Goal: Task Accomplishment & Management: Complete application form

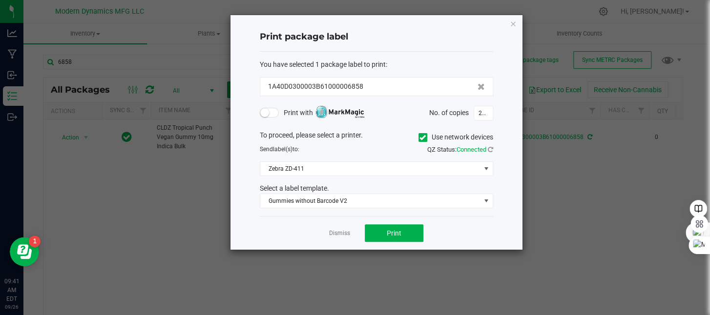
click at [515, 25] on icon "button" at bounding box center [513, 24] width 7 height 12
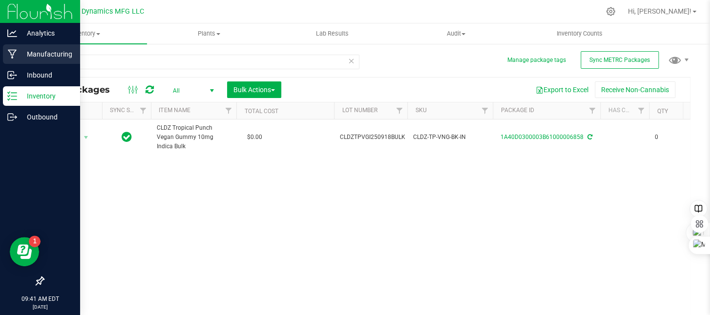
click at [10, 52] on icon at bounding box center [12, 54] width 9 height 9
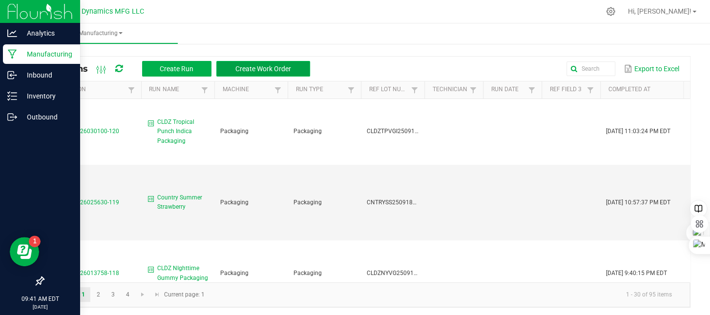
click at [251, 72] on span "Create Work Order" at bounding box center [263, 69] width 56 height 8
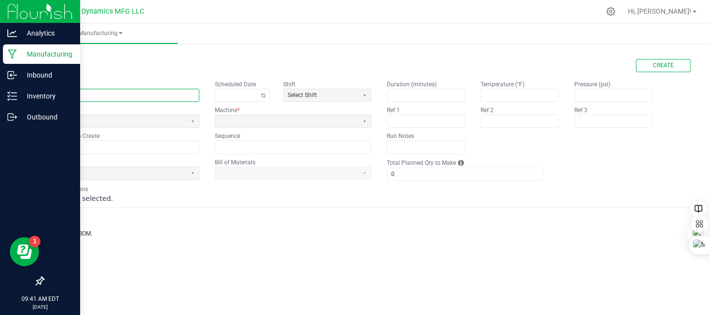
click at [143, 91] on input "text" at bounding box center [120, 95] width 155 height 12
type input "Vacation Pineapple Coconut Gummy Run"
click at [113, 121] on span at bounding box center [114, 121] width 135 height 8
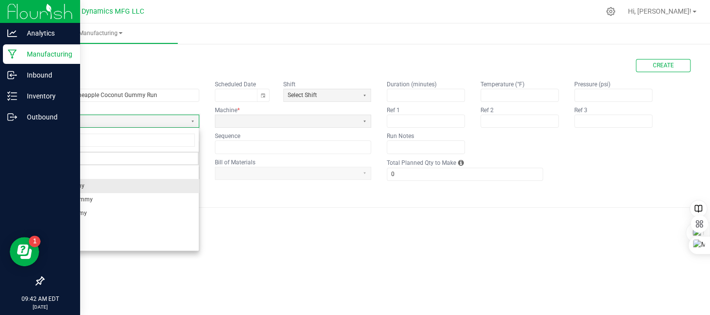
click at [91, 181] on li "Rosin Gummy" at bounding box center [120, 186] width 155 height 14
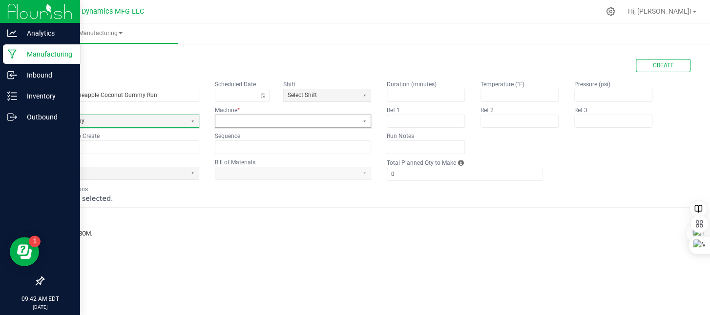
click at [255, 122] on span at bounding box center [286, 121] width 135 height 8
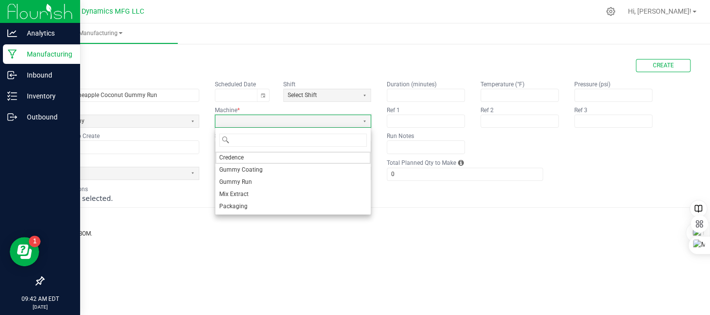
click at [257, 179] on li "Gummy Run" at bounding box center [292, 182] width 155 height 12
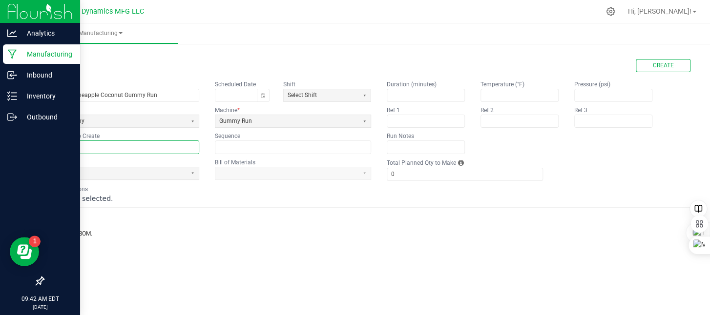
click at [123, 148] on input "text" at bounding box center [120, 147] width 155 height 12
type input "VACPC250924BULK"
click at [137, 171] on span at bounding box center [114, 173] width 135 height 8
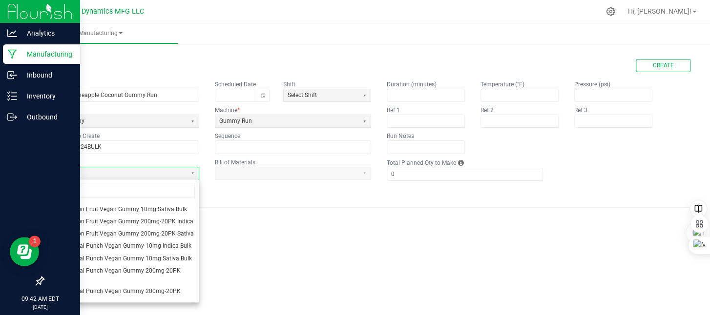
scroll to position [244, 0]
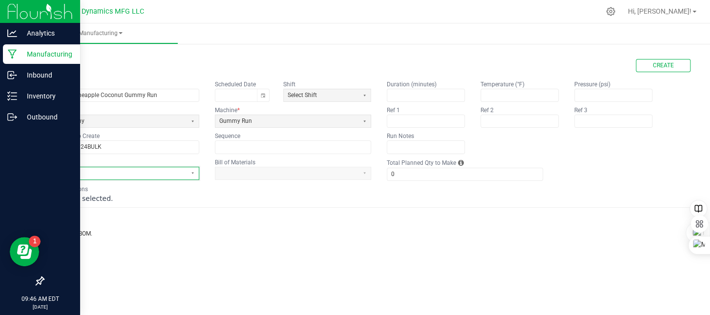
click at [102, 175] on span at bounding box center [114, 173] width 135 height 8
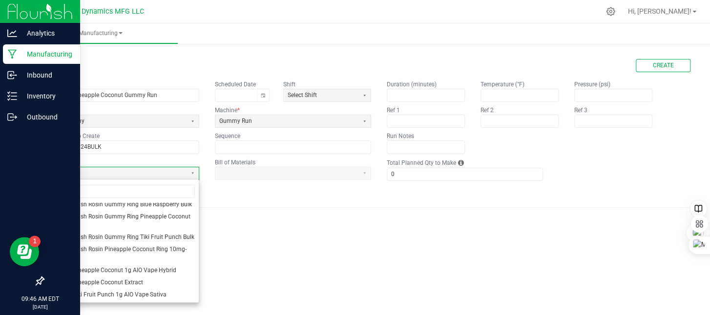
scroll to position [781, 0]
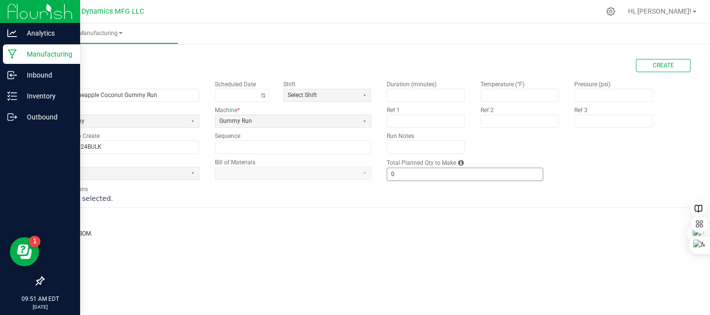
click at [434, 168] on input "0" at bounding box center [464, 174] width 155 height 12
type input "6,000"
click at [379, 63] on div "< All Runs Create" at bounding box center [367, 65] width 648 height 13
click at [82, 171] on span at bounding box center [114, 173] width 135 height 8
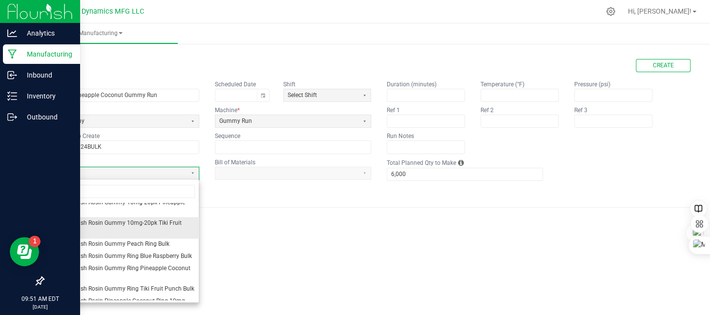
scroll to position [789, 0]
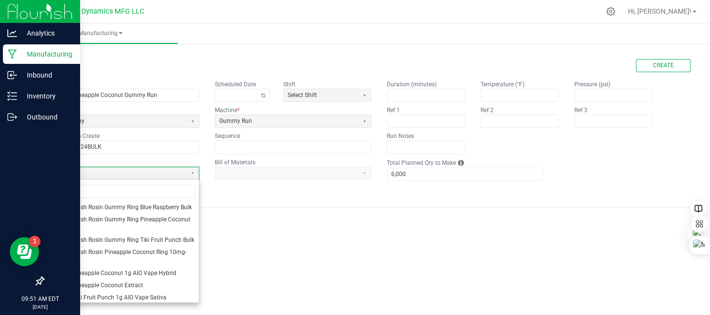
click at [108, 232] on span "Vacation Hash Rosin Gummy Ring Pineapple Coconut Bulk" at bounding box center [120, 224] width 147 height 17
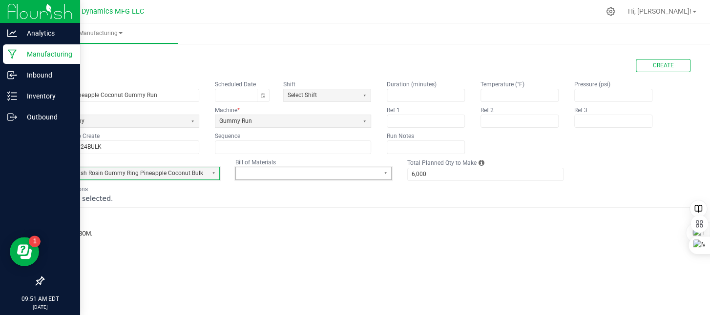
click at [281, 173] on span at bounding box center [307, 173] width 135 height 8
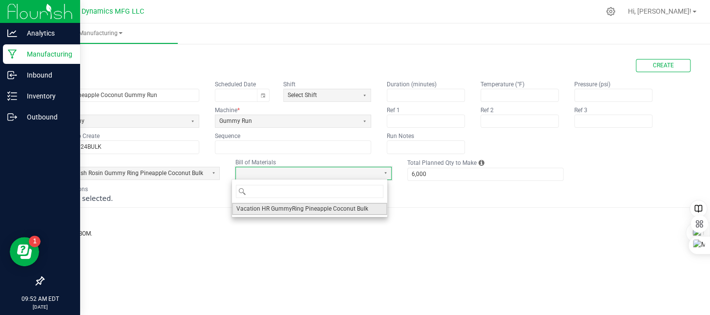
click at [275, 209] on span "Vacation HR GummyRing Pineapple Coconut Bulk" at bounding box center [302, 209] width 132 height 8
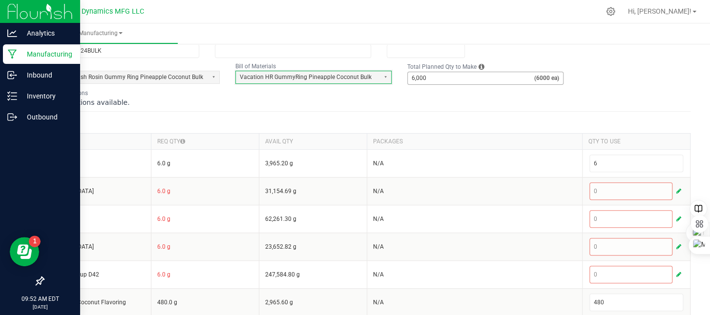
scroll to position [98, 0]
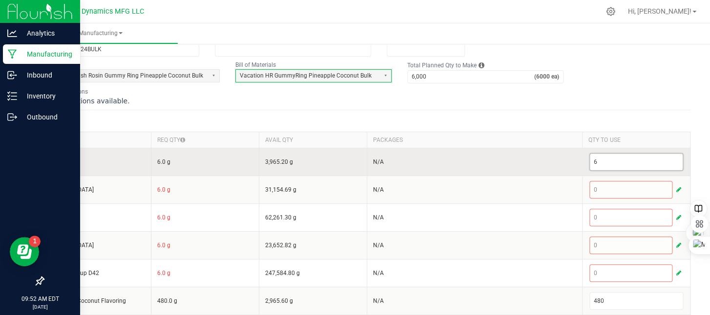
click at [621, 159] on input "6" at bounding box center [636, 162] width 93 height 17
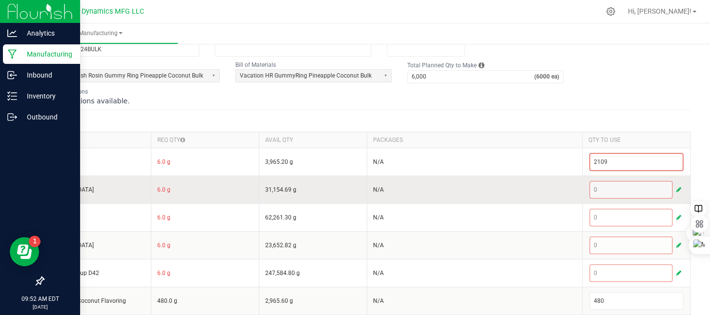
type input "2,109"
click at [676, 188] on span "button" at bounding box center [678, 190] width 5 height 8
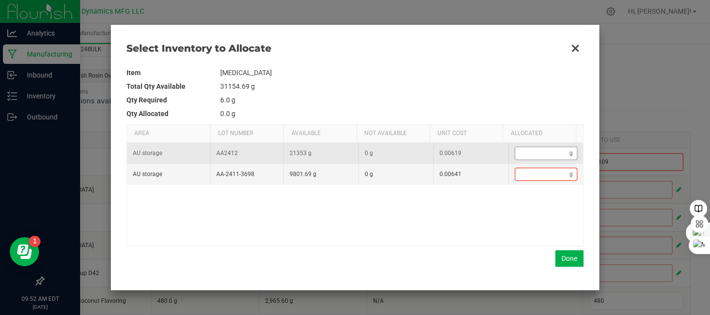
click at [515, 151] on input "Data table" at bounding box center [542, 153] width 55 height 12
click at [544, 155] on input "Data table" at bounding box center [542, 153] width 55 height 12
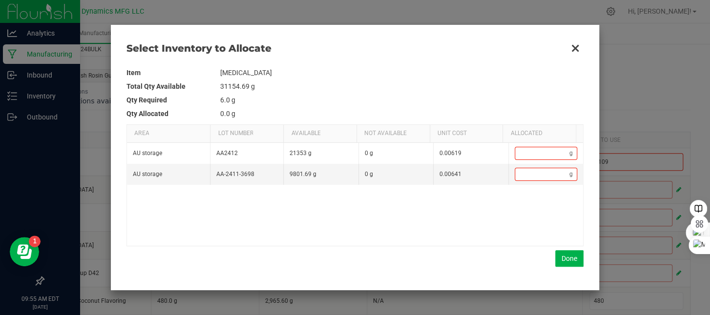
click at [536, 212] on div "AU storage AA2412 21353 g 0 g 0.00619 g AU storage AA-2411-3698 9801.69 g 0 g 0…" at bounding box center [355, 194] width 456 height 103
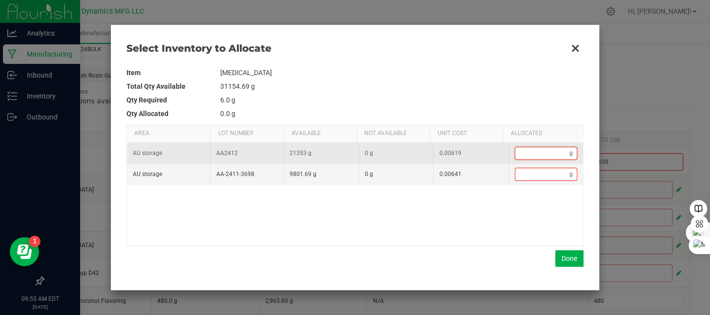
click at [544, 159] on input "Data table" at bounding box center [542, 153] width 55 height 12
type input "5"
type input "51"
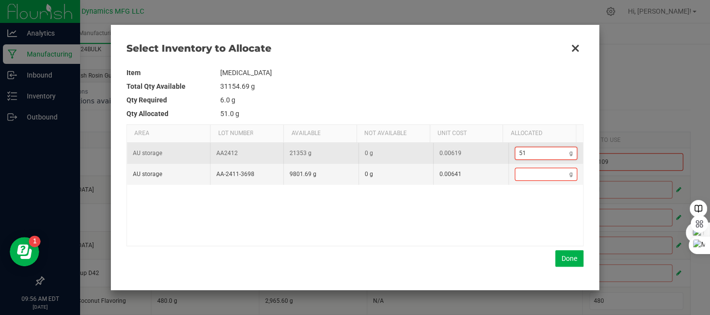
type input "519"
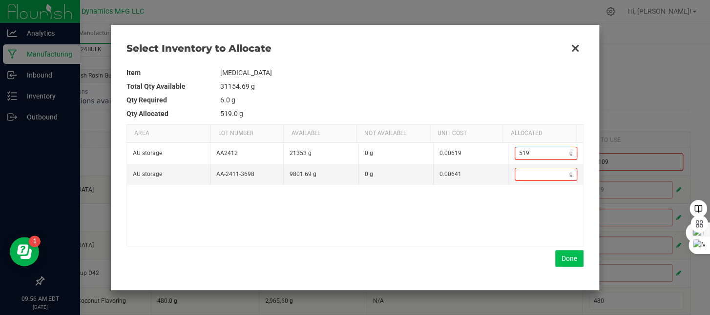
type input "519"
click at [566, 255] on button "Done" at bounding box center [569, 259] width 28 height 17
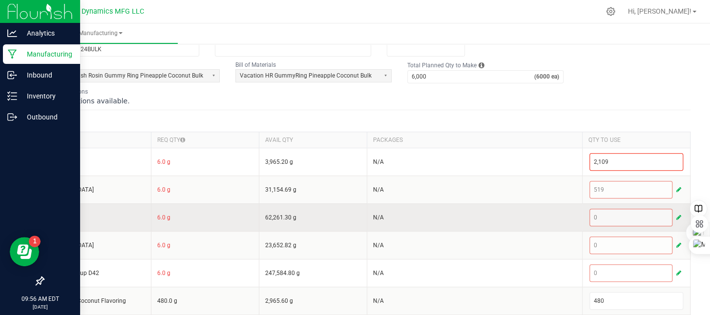
click at [676, 215] on span "button" at bounding box center [678, 218] width 5 height 8
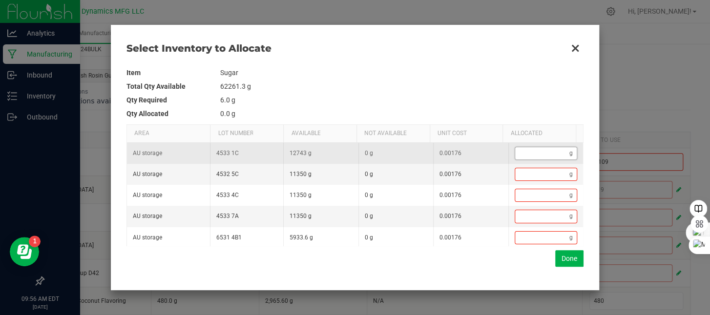
click at [522, 156] on input "Data table" at bounding box center [542, 153] width 55 height 12
type input "9"
type input "99"
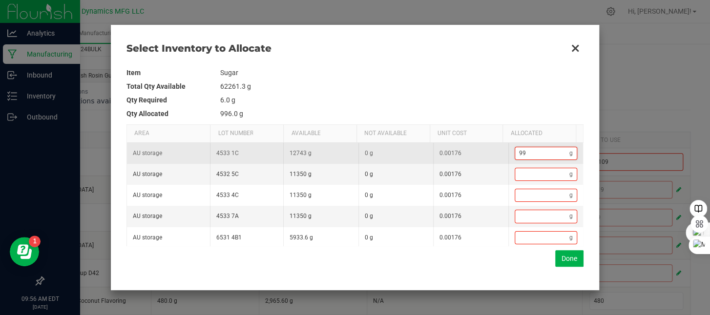
type input "996"
type input "9,964"
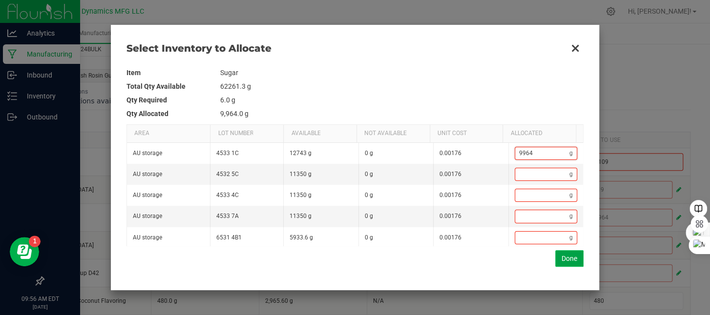
type input "9,964"
click at [567, 259] on button "Done" at bounding box center [569, 259] width 28 height 17
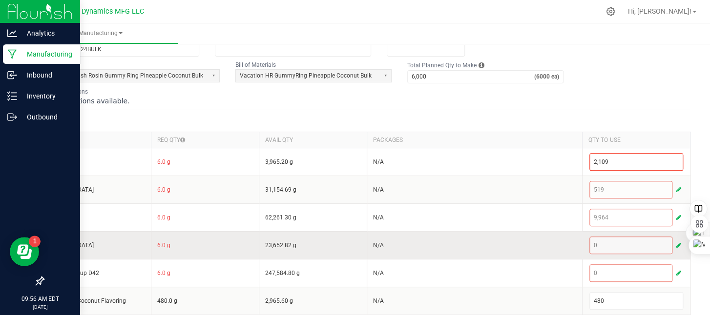
click at [676, 244] on span "button" at bounding box center [678, 246] width 5 height 8
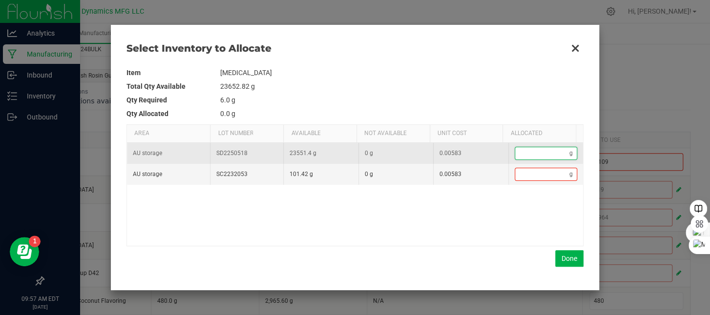
click at [537, 156] on input "Data table" at bounding box center [542, 153] width 55 height 12
type input "7"
type input "70"
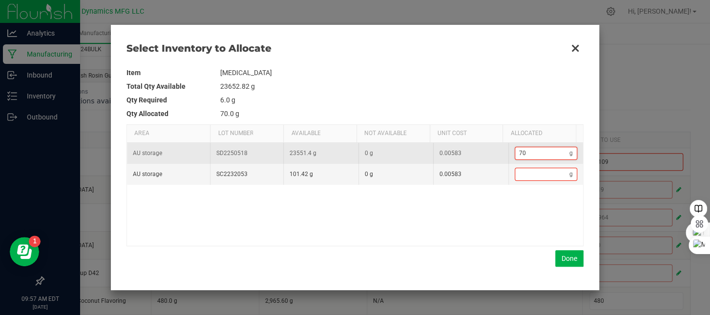
type input "709"
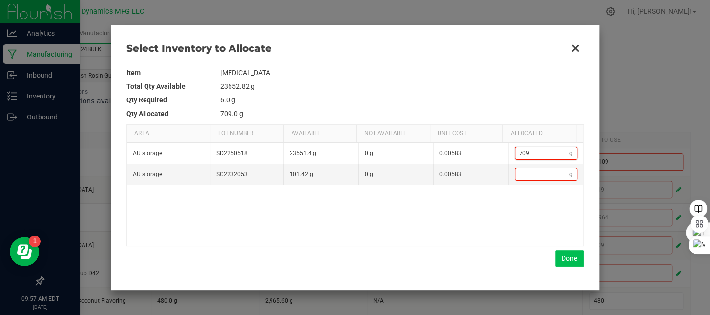
type input "709"
click at [562, 259] on button "Done" at bounding box center [569, 259] width 28 height 17
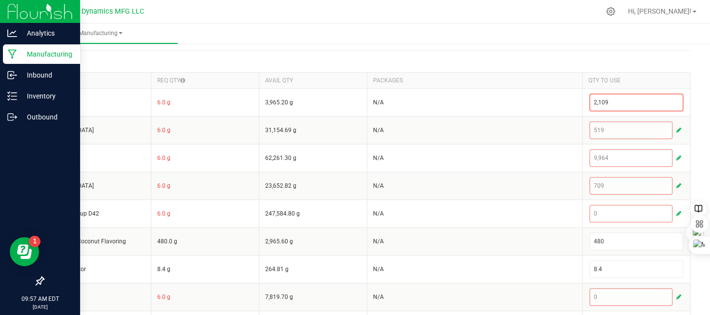
scroll to position [195, 0]
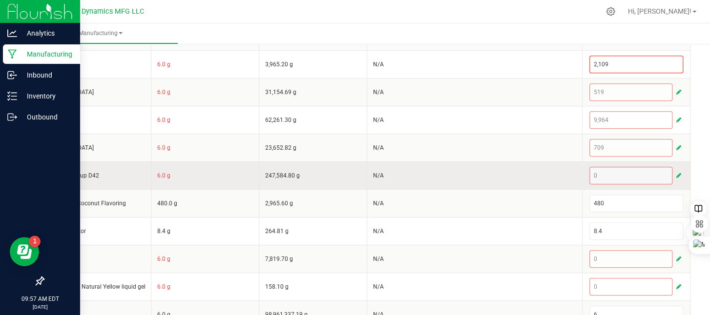
click at [676, 174] on span "button" at bounding box center [678, 176] width 5 height 8
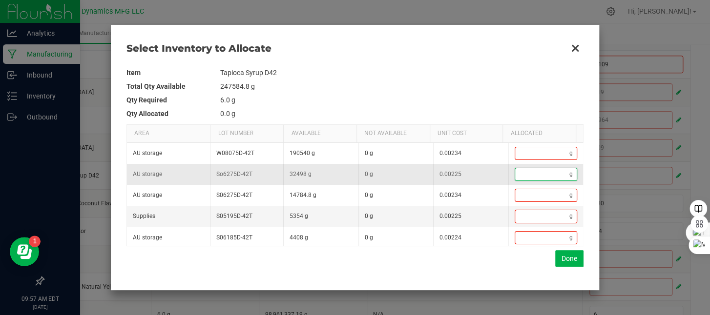
click at [527, 171] on input "Data table" at bounding box center [542, 174] width 55 height 12
type input "8"
type input "83"
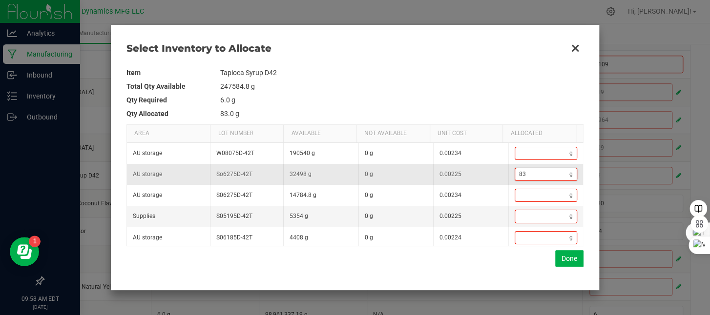
type input "834"
type input "8,344"
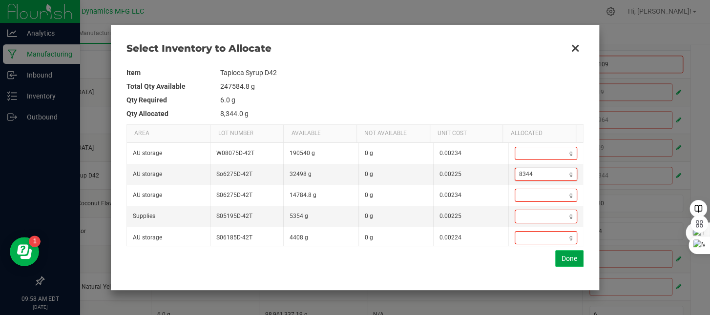
type input "8,344"
click at [569, 253] on button "Done" at bounding box center [569, 259] width 28 height 17
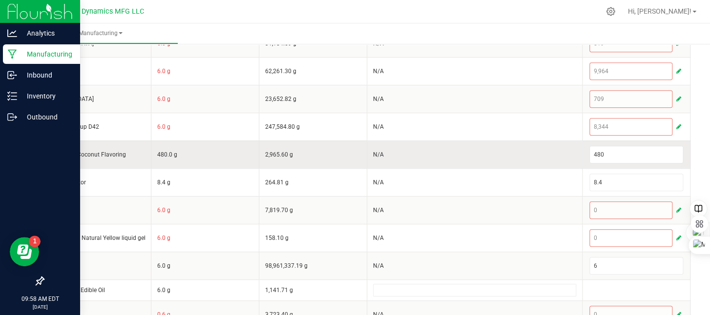
scroll to position [292, 0]
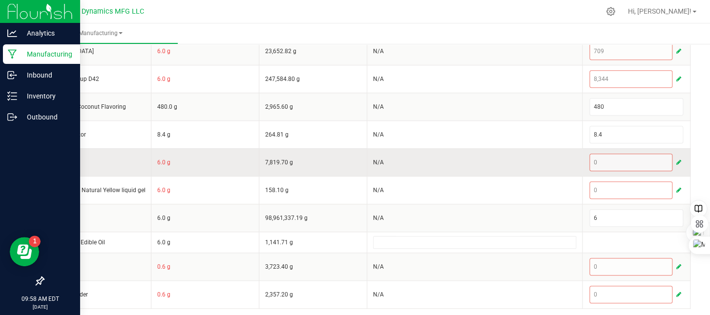
click at [676, 160] on span "button" at bounding box center [678, 163] width 5 height 8
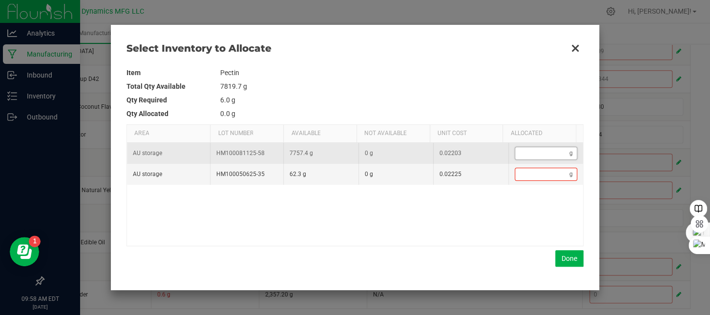
click at [517, 150] on input "Data table" at bounding box center [542, 153] width 55 height 12
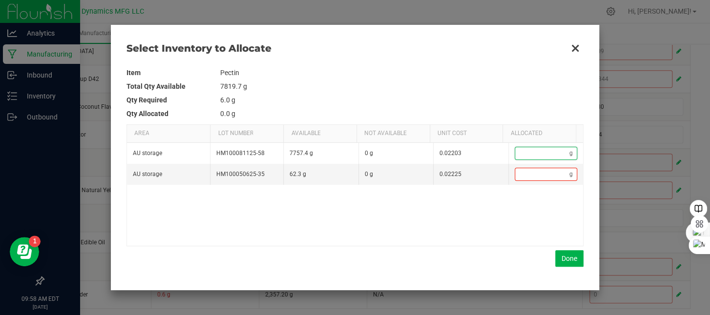
type input "2"
type input "25"
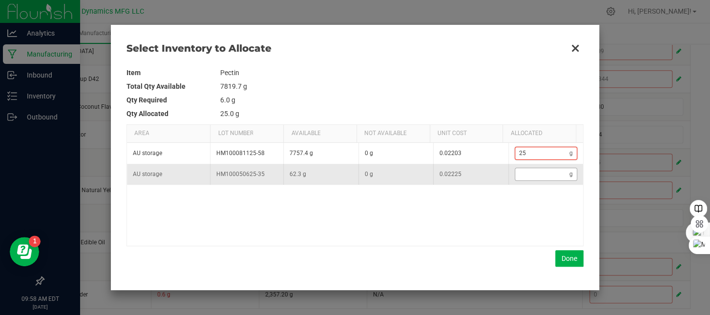
type input "259"
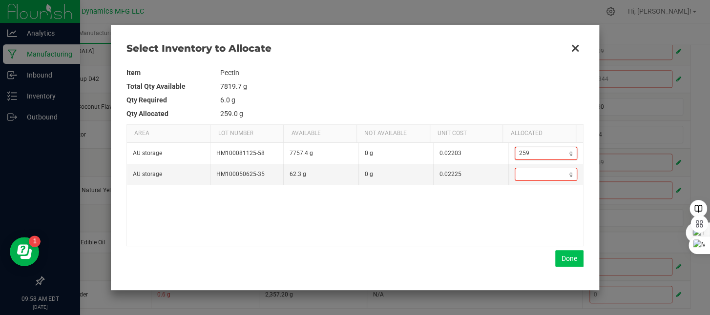
type input "259"
click at [560, 256] on button "Done" at bounding box center [569, 259] width 28 height 17
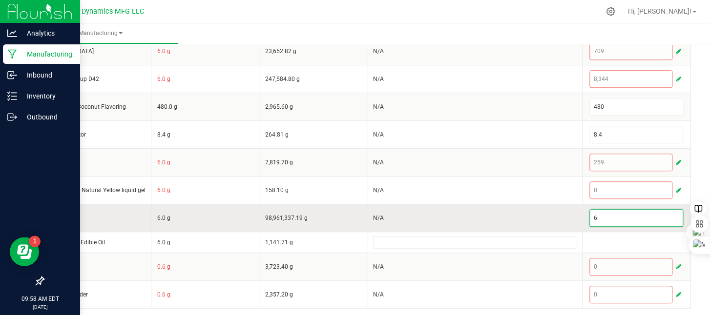
click at [596, 216] on input "6" at bounding box center [636, 218] width 93 height 17
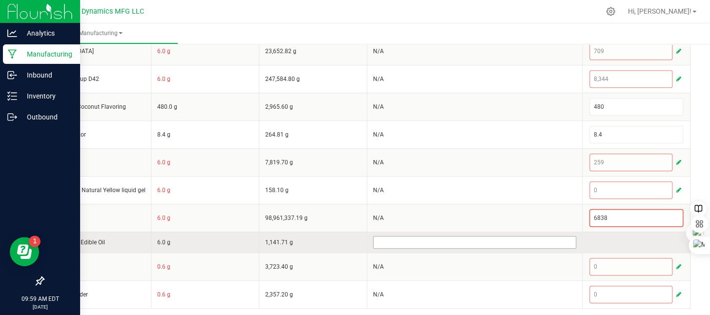
type input "6,838"
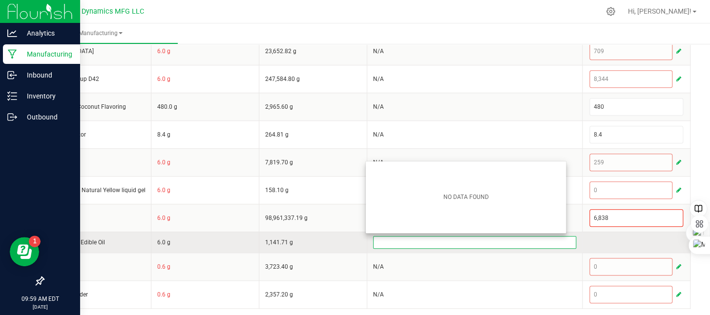
click at [417, 244] on input at bounding box center [475, 243] width 203 height 12
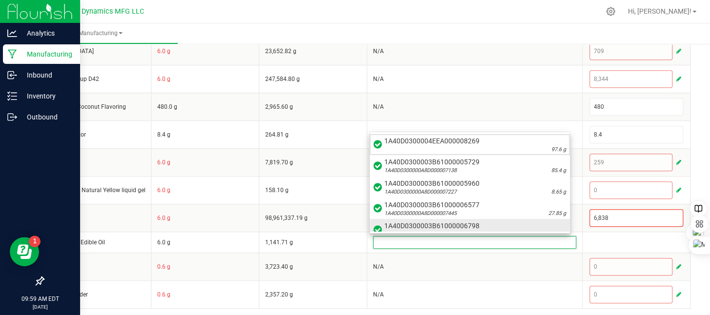
click at [449, 231] on span "1A40D0300000A8D000008509" at bounding box center [420, 235] width 72 height 8
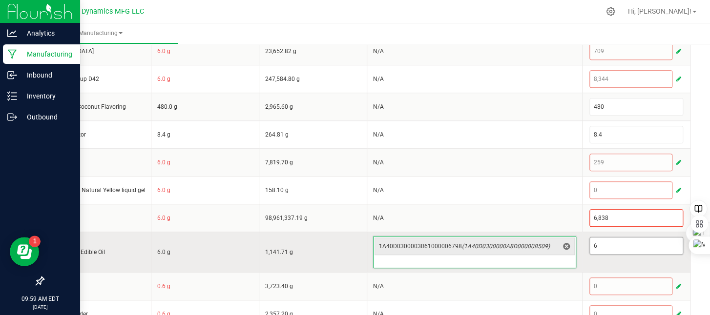
click at [604, 246] on input "6" at bounding box center [636, 246] width 93 height 17
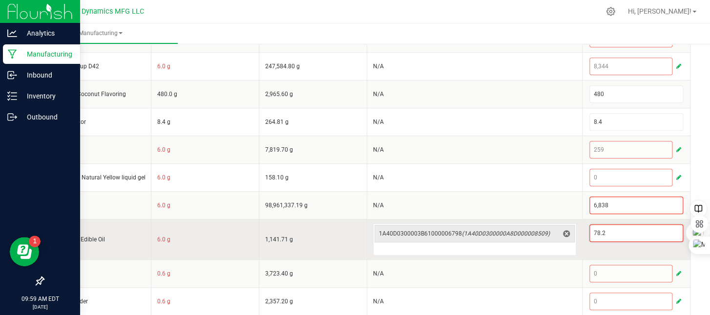
scroll to position [312, 0]
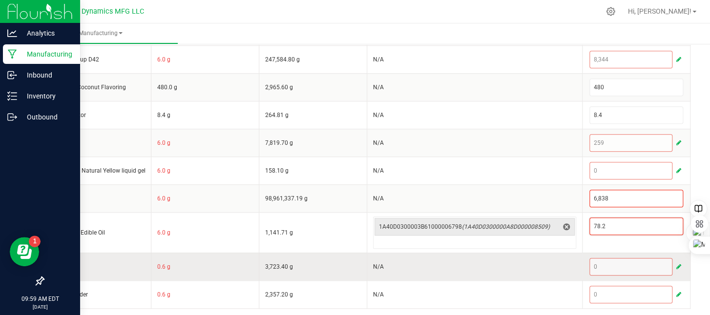
type input "78.2"
click at [676, 263] on span "button" at bounding box center [678, 267] width 5 height 8
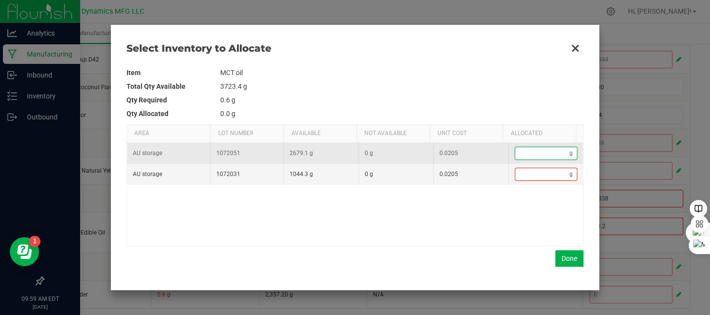
click at [522, 156] on input "Data table" at bounding box center [542, 153] width 55 height 12
type input "1"
type input "18"
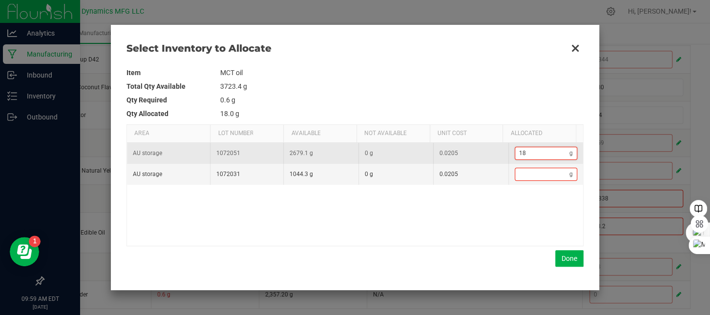
type input "187"
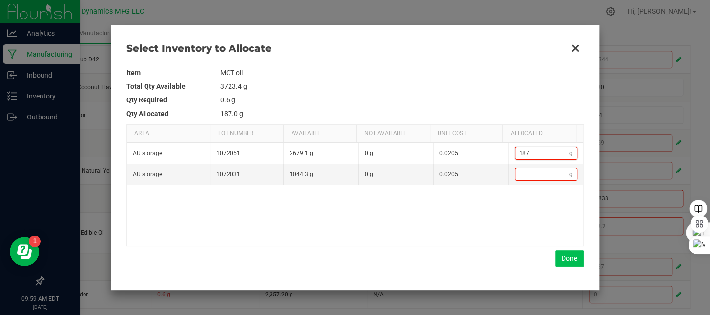
type input "187"
click at [567, 265] on button "Done" at bounding box center [569, 259] width 28 height 17
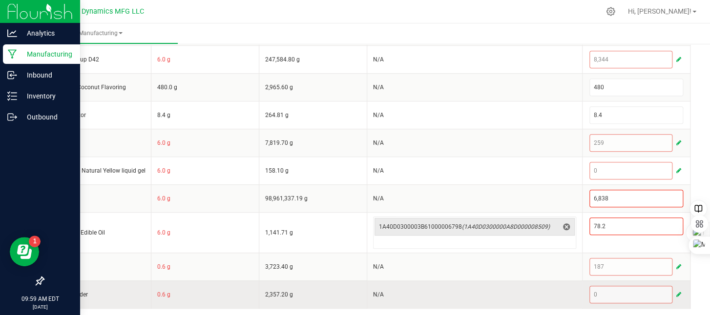
click at [676, 291] on span "button" at bounding box center [678, 295] width 5 height 8
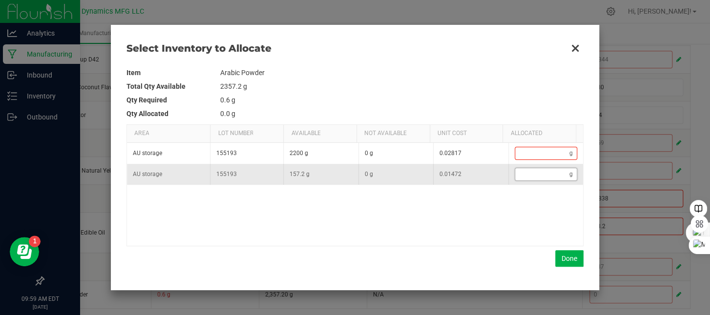
click at [541, 172] on input "Data table" at bounding box center [542, 174] width 55 height 12
type input "1"
type input "11"
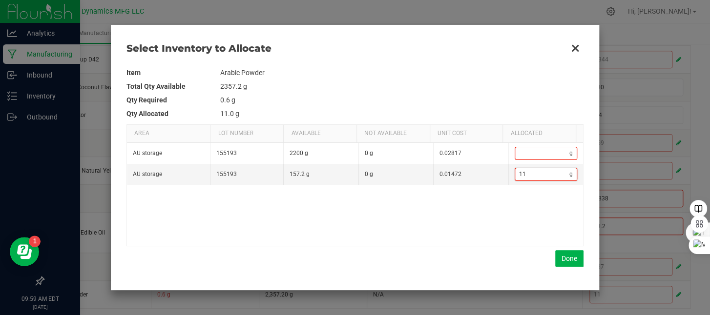
type input "115"
click at [573, 261] on button "Done" at bounding box center [569, 259] width 28 height 17
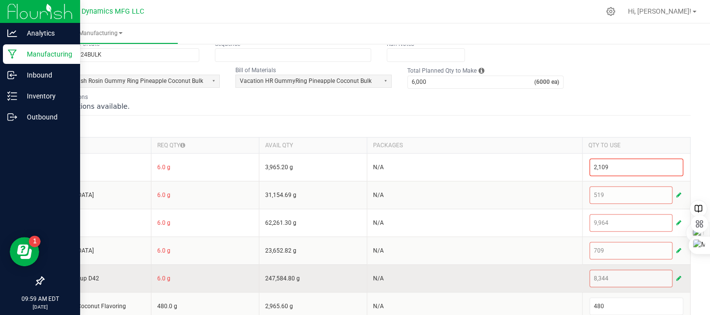
scroll to position [0, 0]
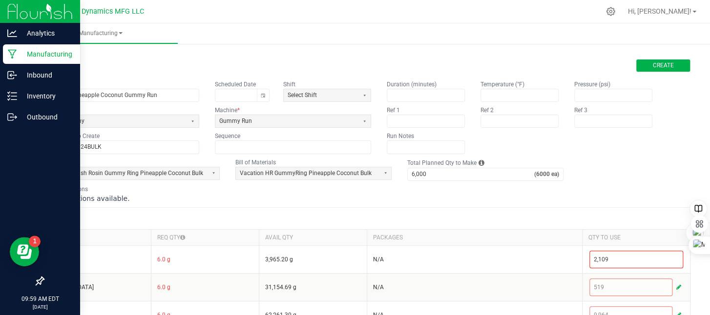
click at [653, 68] on span "Create" at bounding box center [663, 66] width 21 height 8
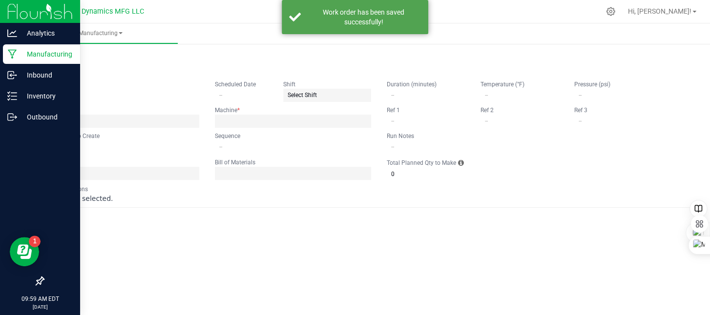
type input "Vacation Pineapple Coconut Gummy Run"
type input "VACPC250924BULK"
type input "0"
type input "6,000"
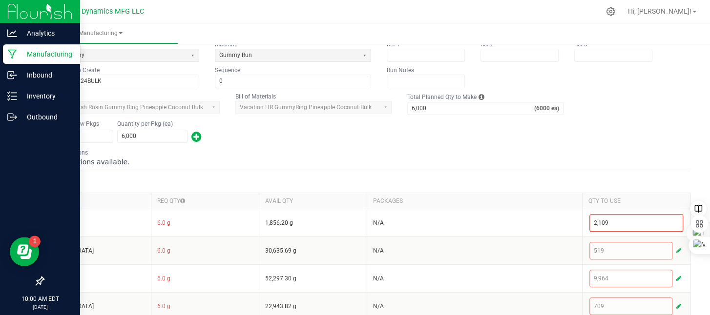
scroll to position [98, 0]
click at [155, 127] on div "Quantity per Pkg (ea) 6,000" at bounding box center [152, 130] width 70 height 23
click at [148, 130] on input "6000" at bounding box center [152, 135] width 69 height 12
type input "5,160"
click at [263, 140] on div "Number of New Pkgs 1 Quantity per Pkg (ea) 5,160" at bounding box center [367, 130] width 648 height 25
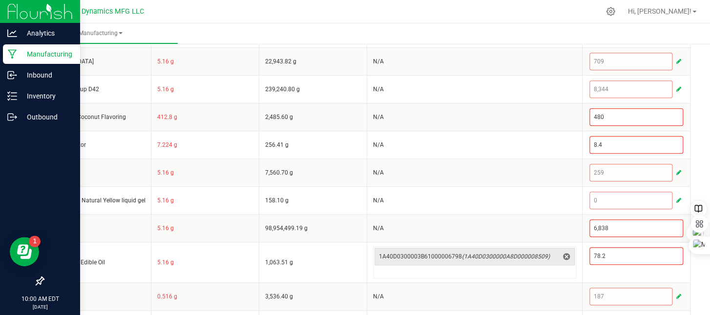
scroll to position [342, 0]
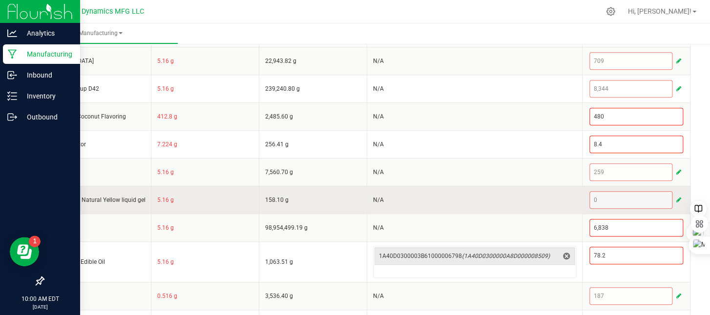
click at [676, 199] on span "button" at bounding box center [678, 200] width 5 height 8
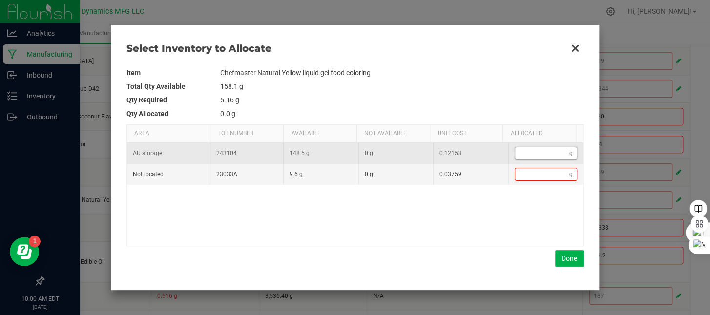
click at [522, 154] on input "Data table" at bounding box center [542, 153] width 55 height 12
type input "2"
type input "26"
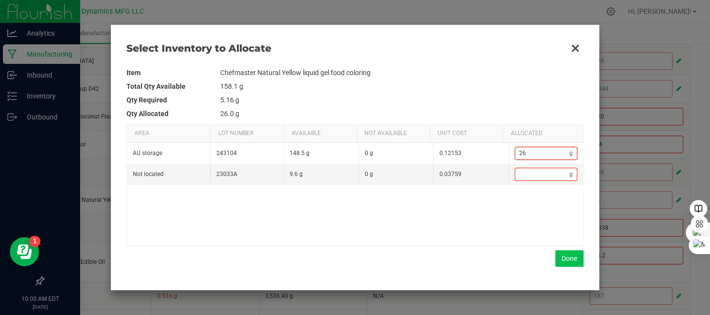
type input "26"
click at [568, 266] on button "Done" at bounding box center [569, 259] width 28 height 17
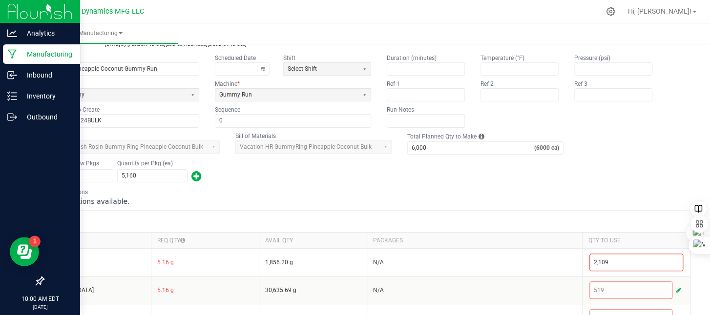
scroll to position [0, 0]
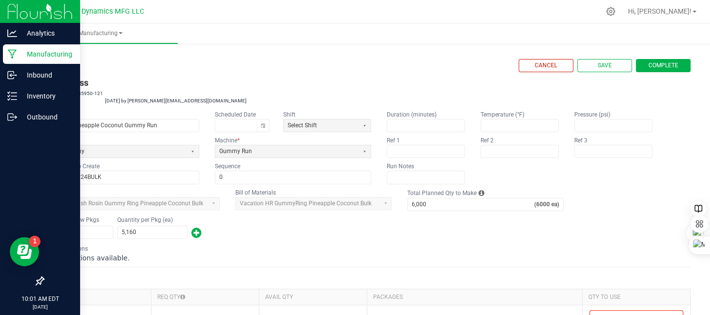
click at [649, 63] on span "Complete" at bounding box center [664, 66] width 30 height 8
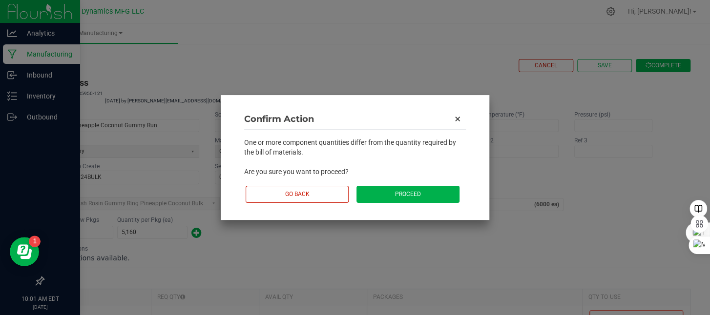
click at [419, 193] on button "Proceed" at bounding box center [407, 194] width 103 height 17
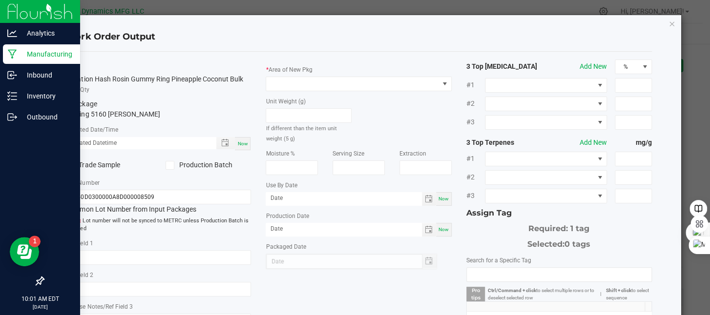
click at [238, 145] on span "Now" at bounding box center [242, 143] width 10 height 5
type input "[DATE] 10:01 AM"
type input "[DATE]"
click at [171, 166] on icon at bounding box center [170, 166] width 6 height 0
click at [0, 0] on input "Production Batch" at bounding box center [0, 0] width 0 height 0
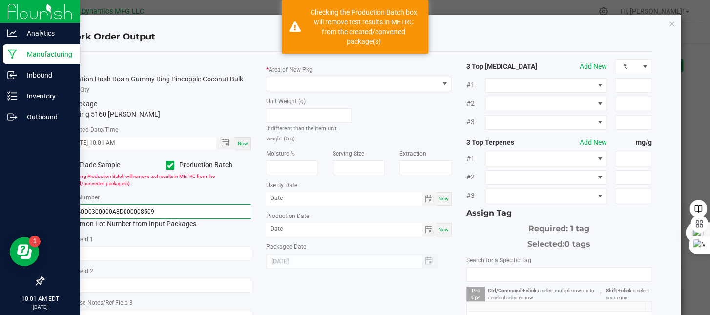
click at [165, 212] on input "1A40D0300000A8D000008509" at bounding box center [158, 212] width 186 height 15
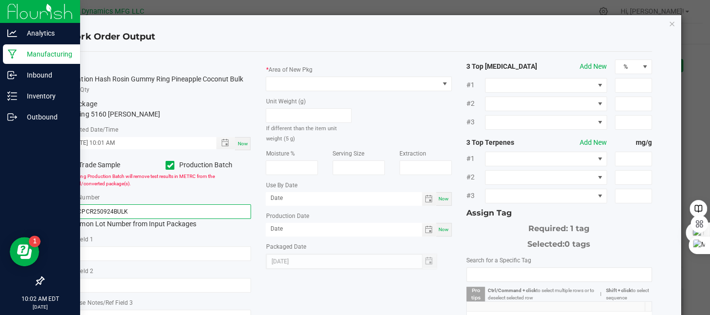
type input "VACPCR250924BULK"
click at [437, 233] on div "Now" at bounding box center [444, 230] width 16 height 14
type input "[DATE]"
click at [440, 202] on div "Now" at bounding box center [444, 199] width 16 height 14
click at [298, 199] on input "[DATE]" at bounding box center [344, 198] width 156 height 12
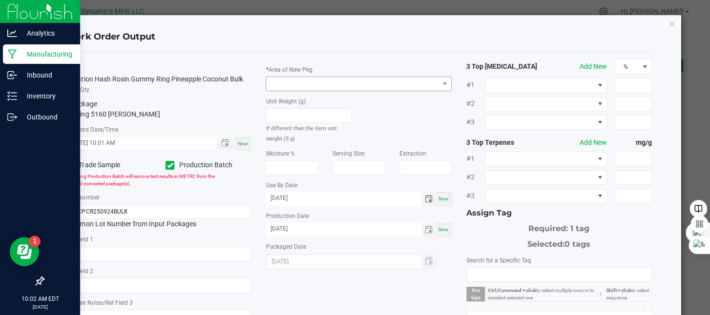
type input "[DATE]"
click at [303, 89] on span at bounding box center [352, 84] width 172 height 14
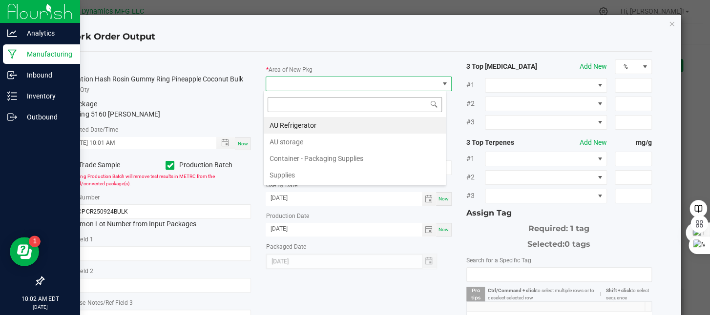
scroll to position [14, 184]
click at [304, 138] on li "AU storage" at bounding box center [355, 142] width 182 height 17
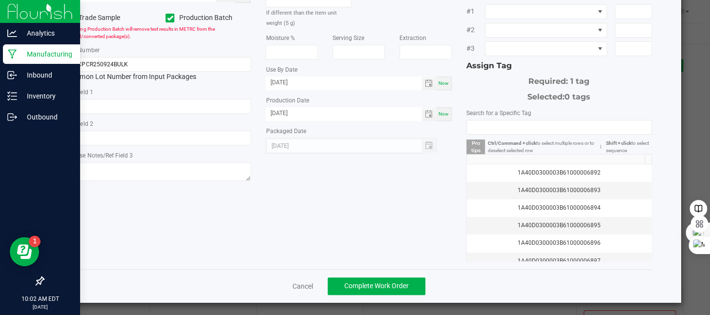
scroll to position [148, 0]
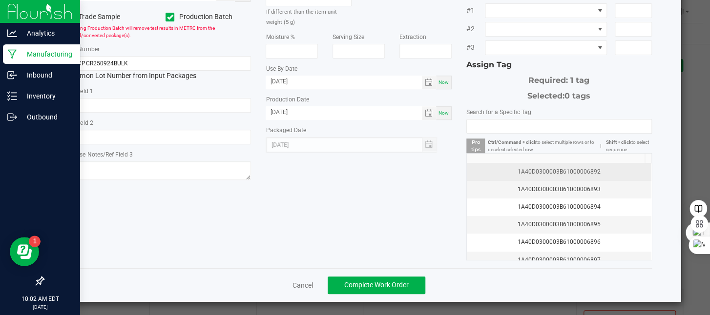
click at [577, 174] on div "1A40D0300003B61000006892" at bounding box center [559, 171] width 173 height 9
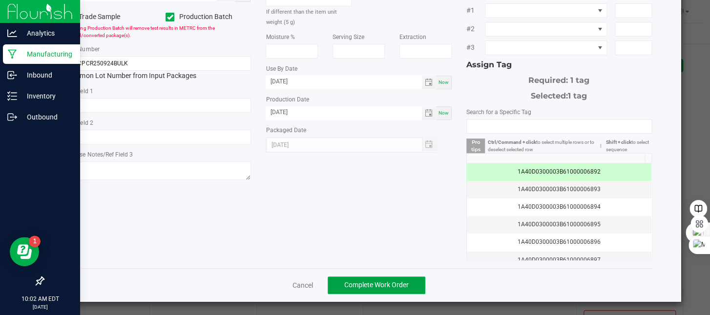
click at [375, 286] on span "Complete Work Order" at bounding box center [376, 285] width 64 height 8
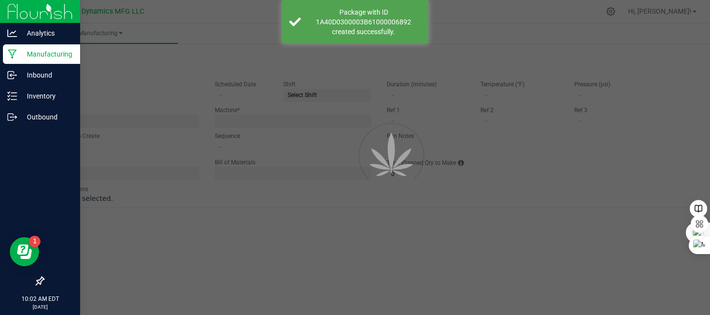
type input "Vacation Pineapple Coconut Gummy Run"
type input "VACPC250924BULK"
type input "0"
type input "6,000"
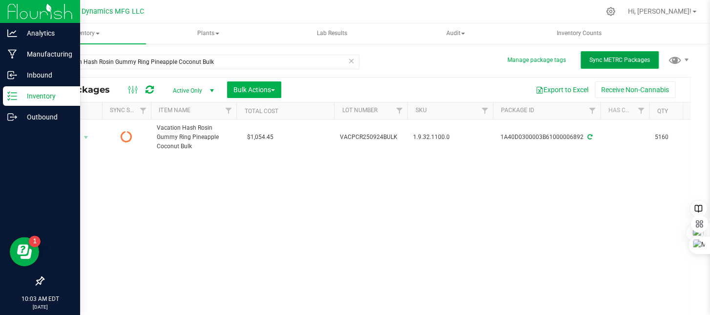
click at [604, 63] on span "Sync METRC Packages" at bounding box center [619, 60] width 61 height 7
